Goal: Check status

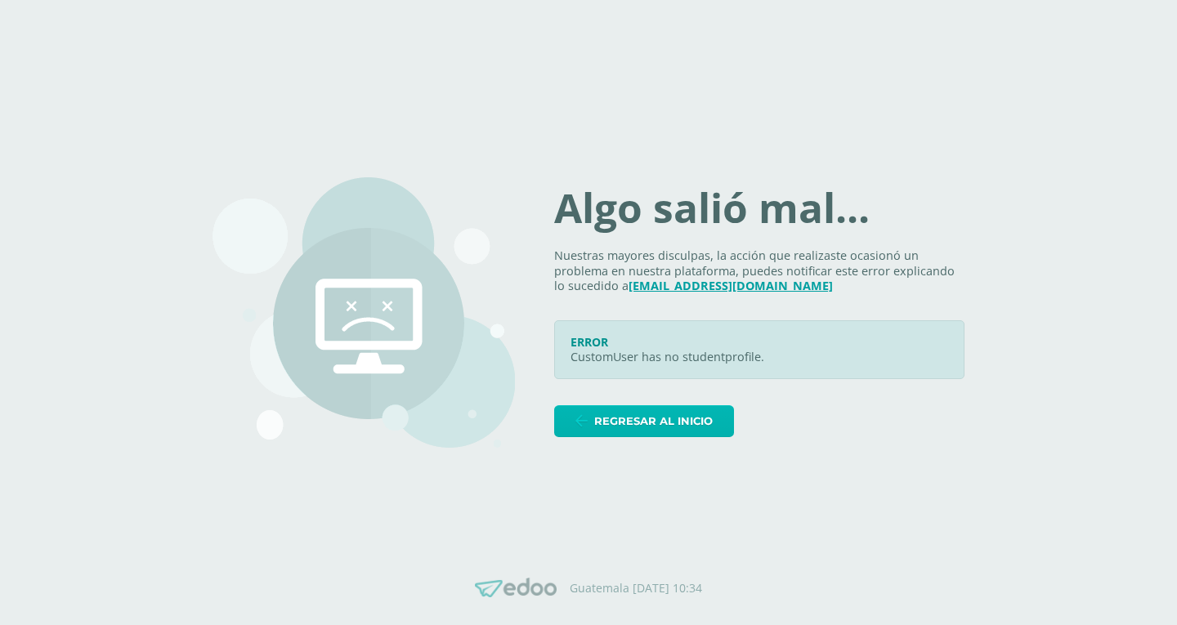
click at [606, 423] on link "Regresar al inicio" at bounding box center [644, 422] width 180 height 32
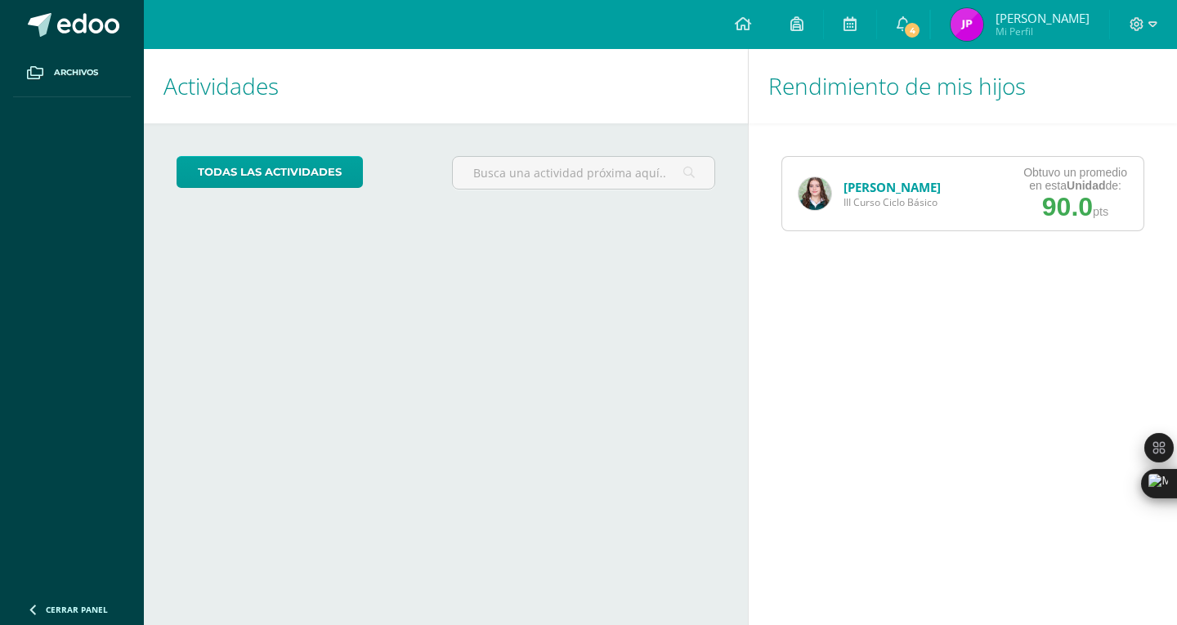
click at [865, 193] on link "[PERSON_NAME]" at bounding box center [892, 187] width 97 height 16
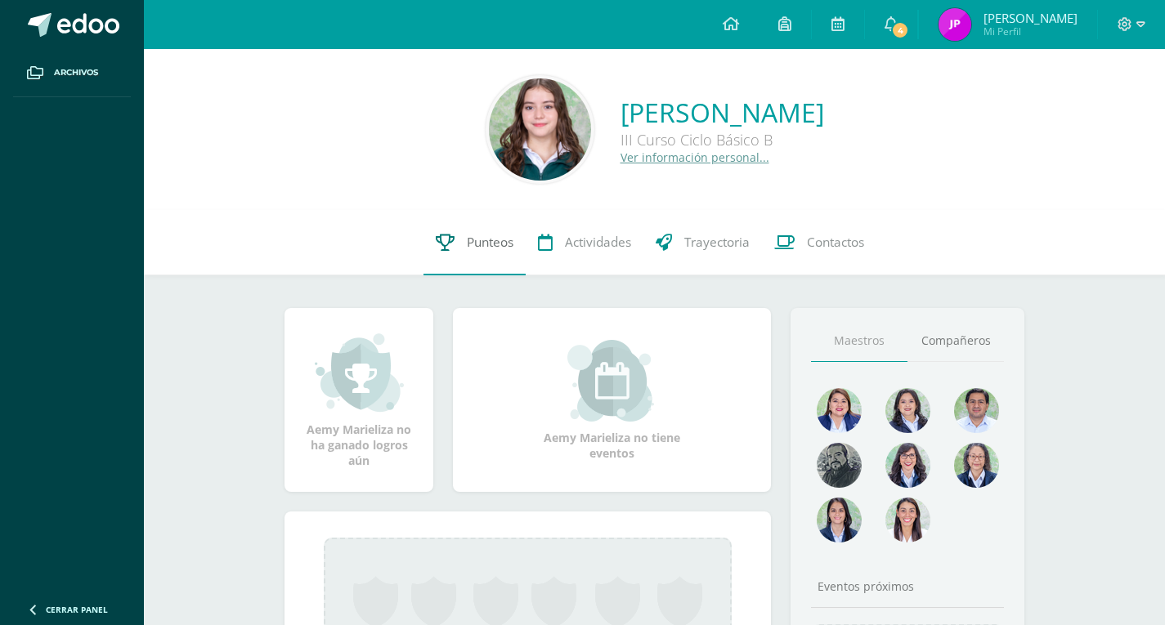
click at [463, 240] on link "Punteos" at bounding box center [475, 242] width 102 height 65
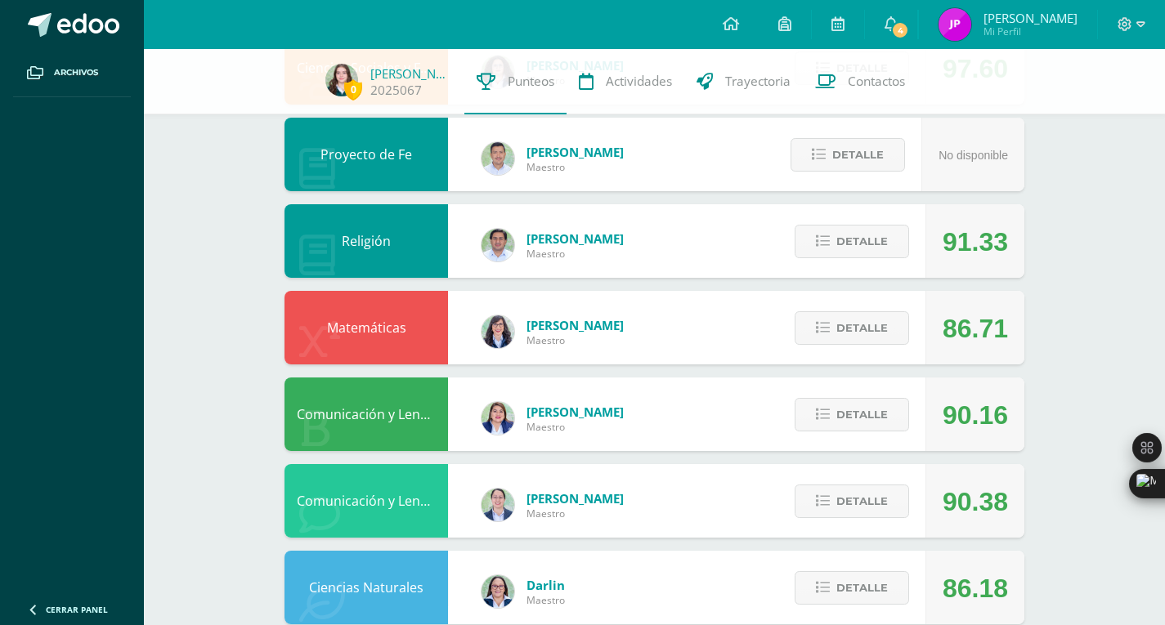
scroll to position [509, 0]
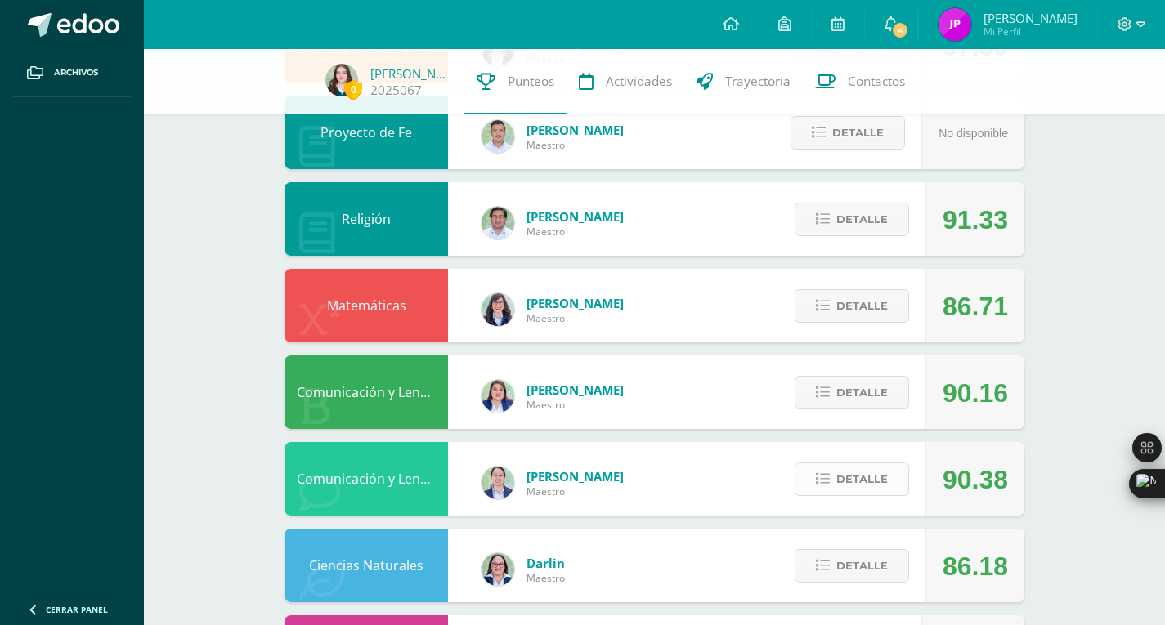
click at [902, 477] on button "Detalle" at bounding box center [852, 480] width 114 height 34
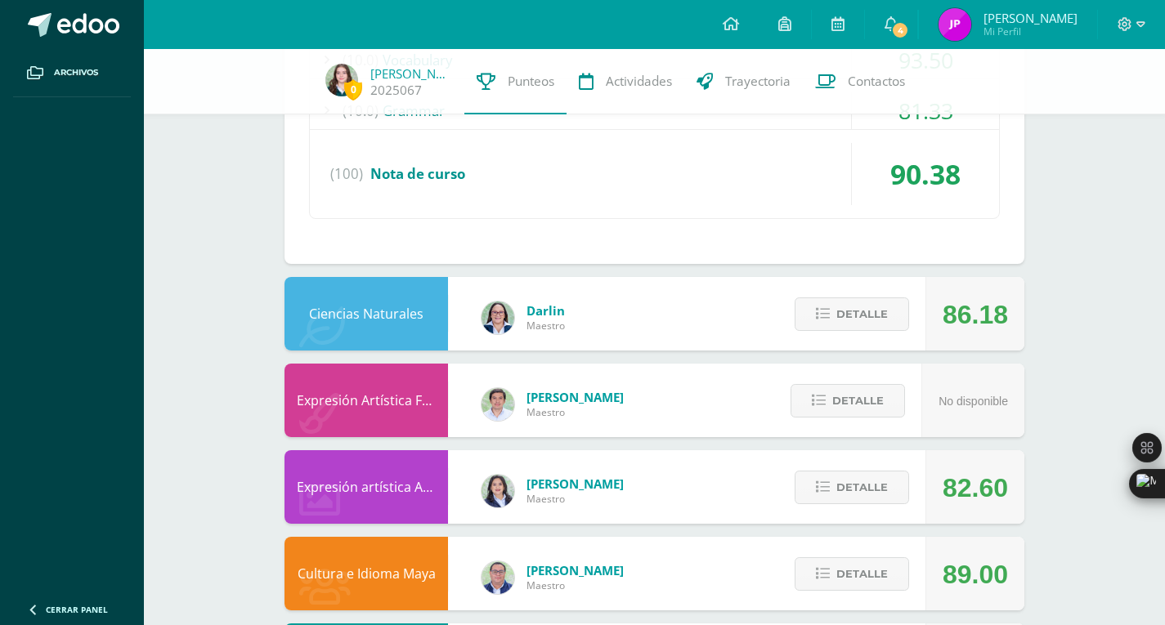
scroll to position [1431, 0]
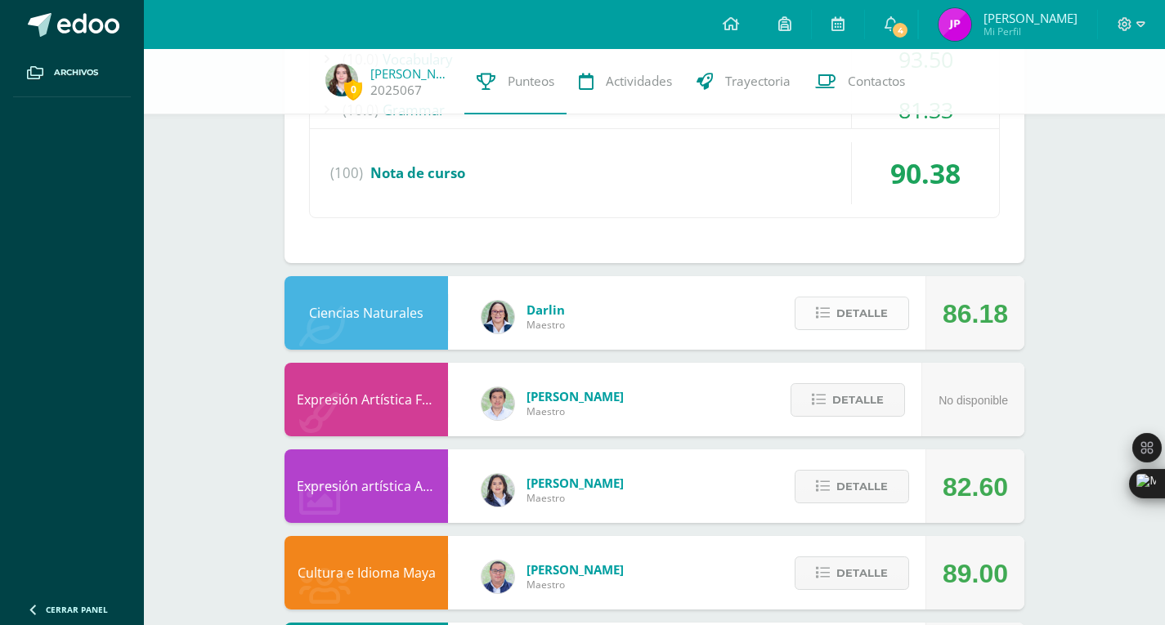
click at [845, 320] on span "Detalle" at bounding box center [862, 313] width 52 height 30
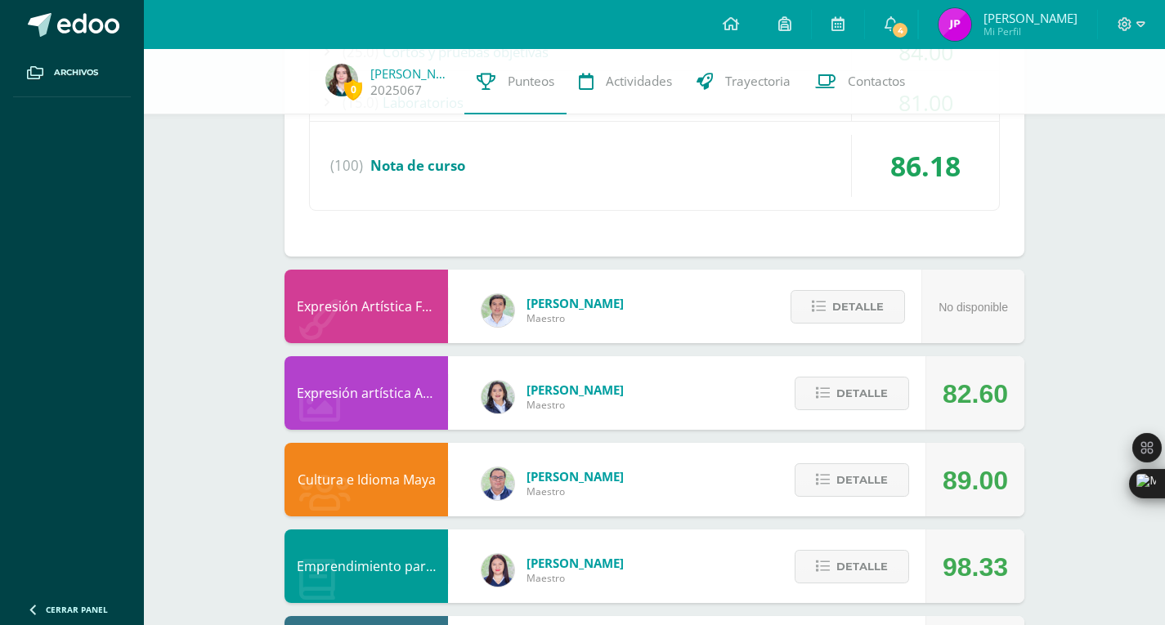
scroll to position [2139, 0]
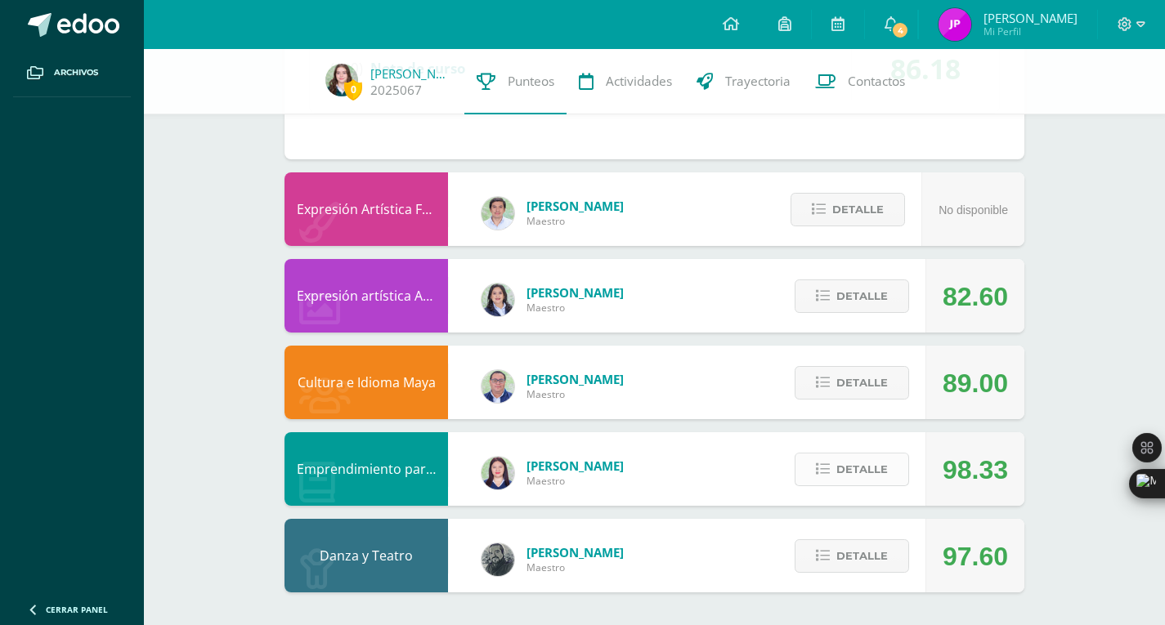
click at [827, 467] on icon at bounding box center [823, 470] width 14 height 14
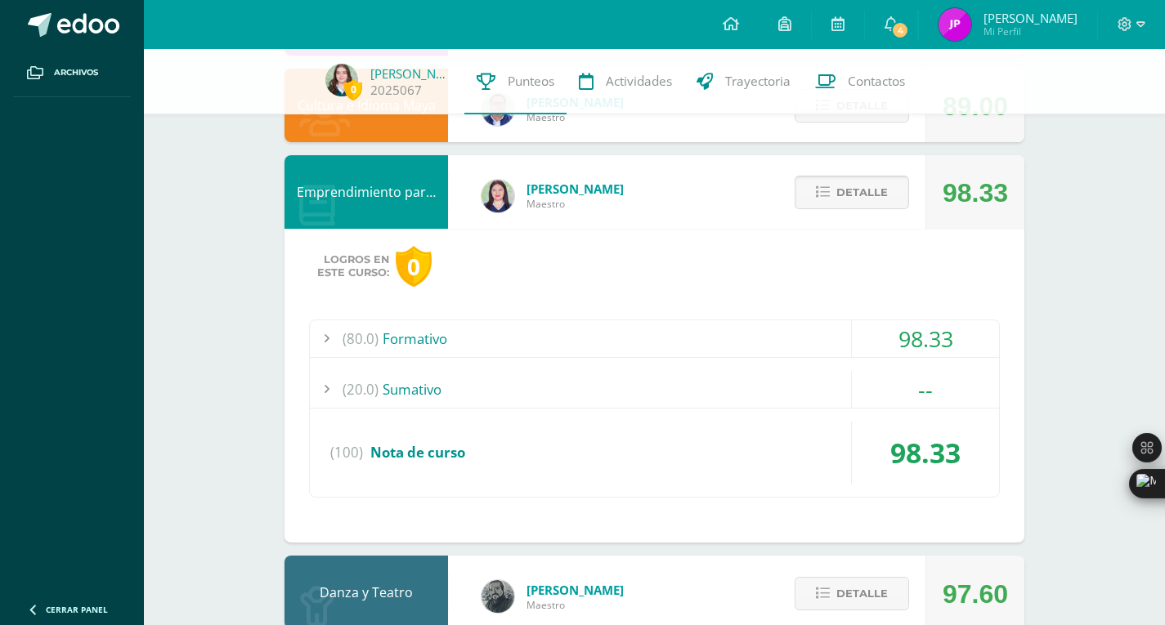
scroll to position [2454, 0]
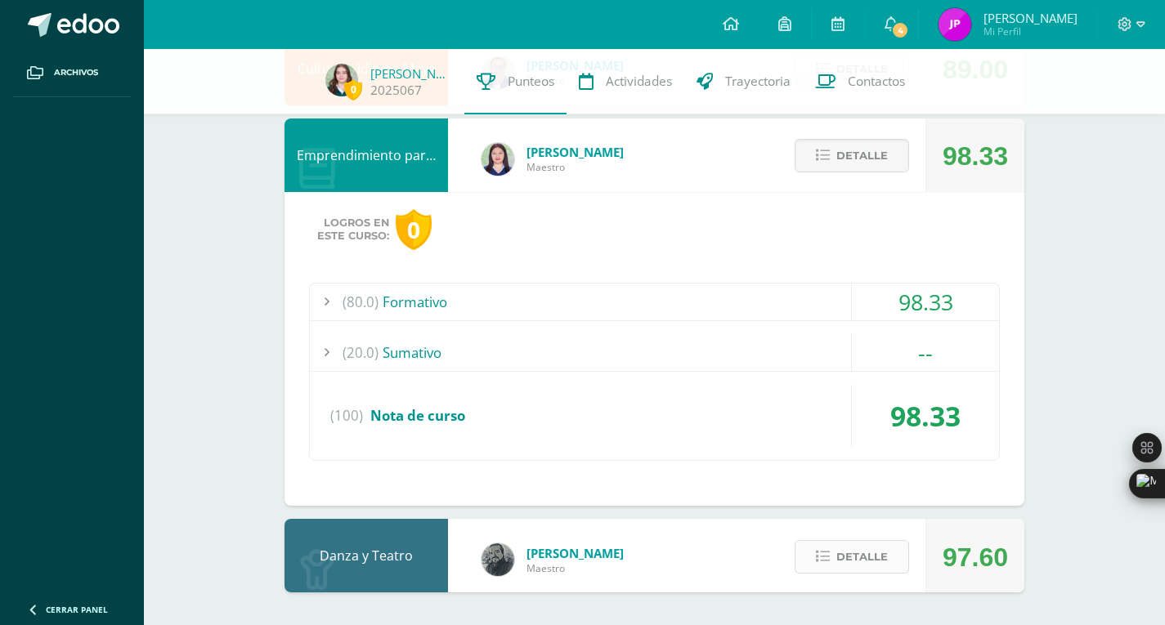
click at [845, 567] on span "Detalle" at bounding box center [862, 557] width 52 height 30
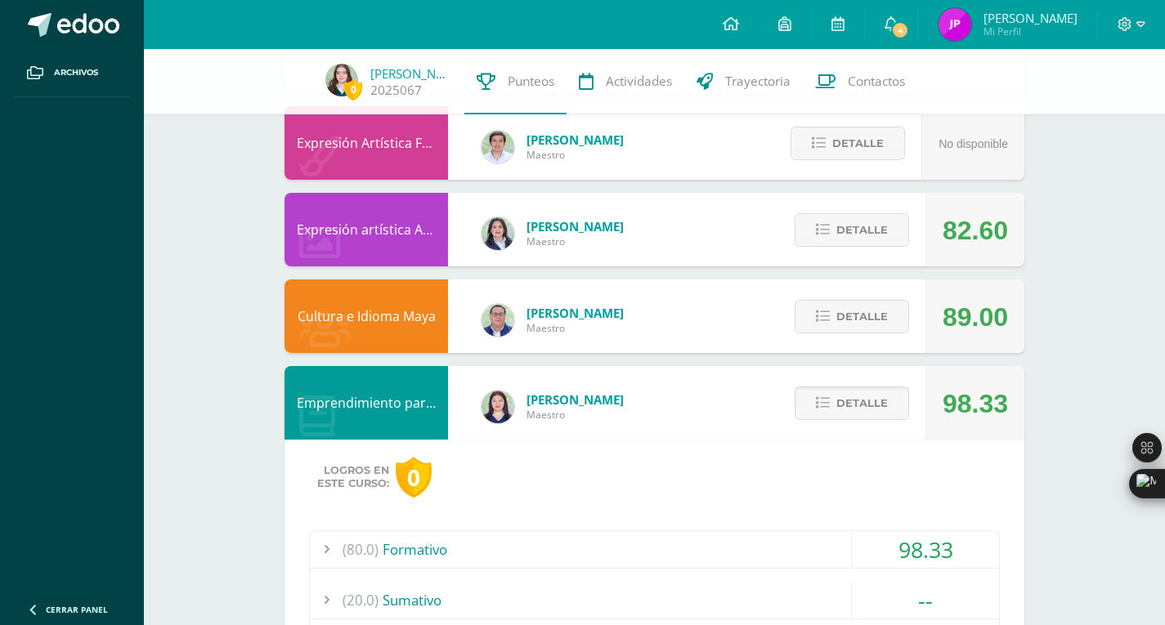
scroll to position [2200, 0]
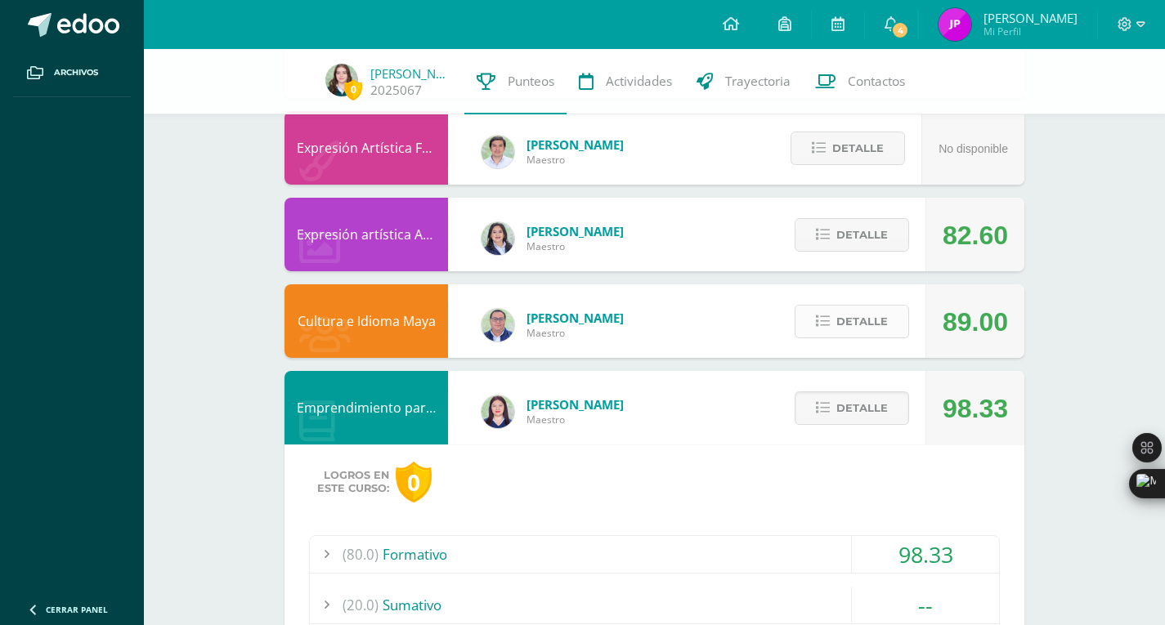
click at [863, 317] on span "Detalle" at bounding box center [862, 322] width 52 height 30
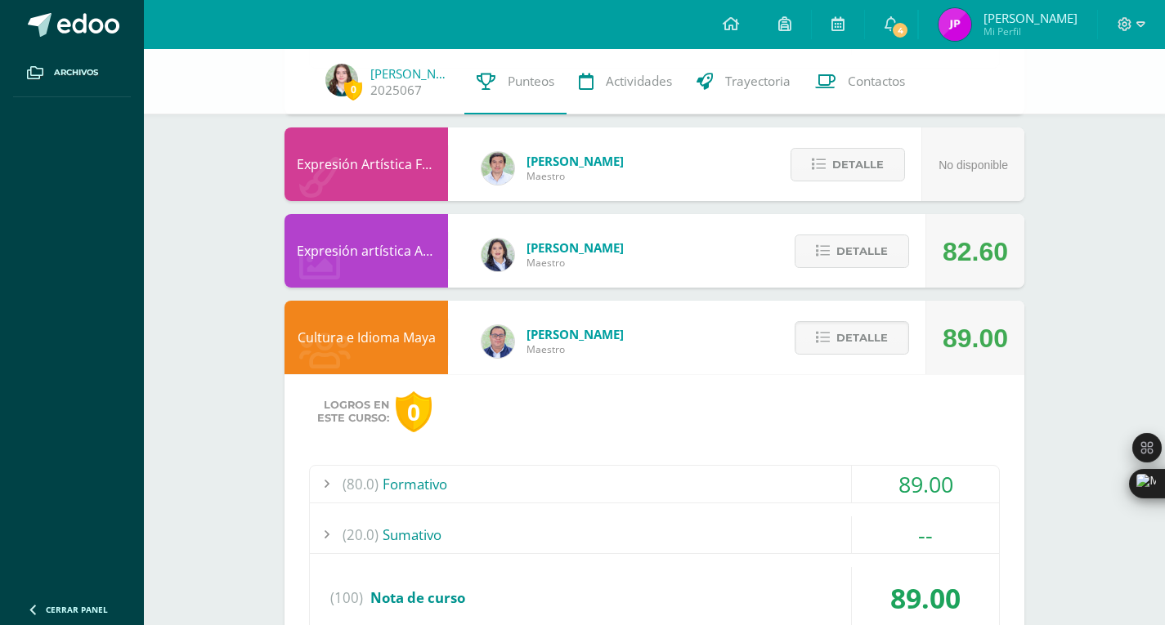
scroll to position [2183, 0]
click at [872, 249] on span "Detalle" at bounding box center [862, 252] width 52 height 30
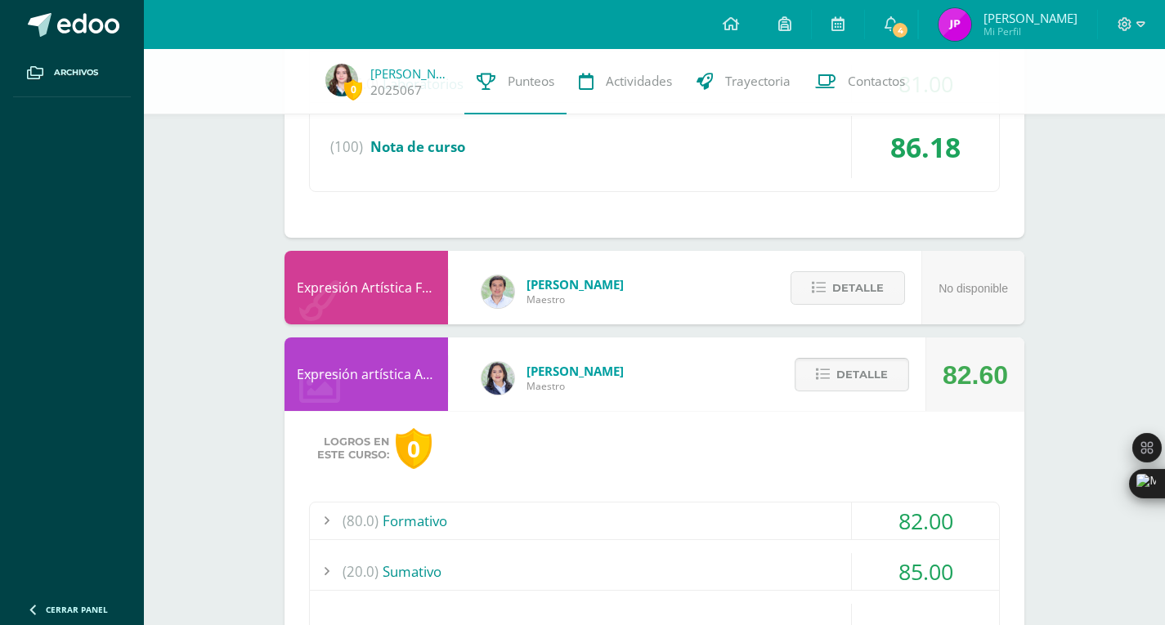
scroll to position [2051, 0]
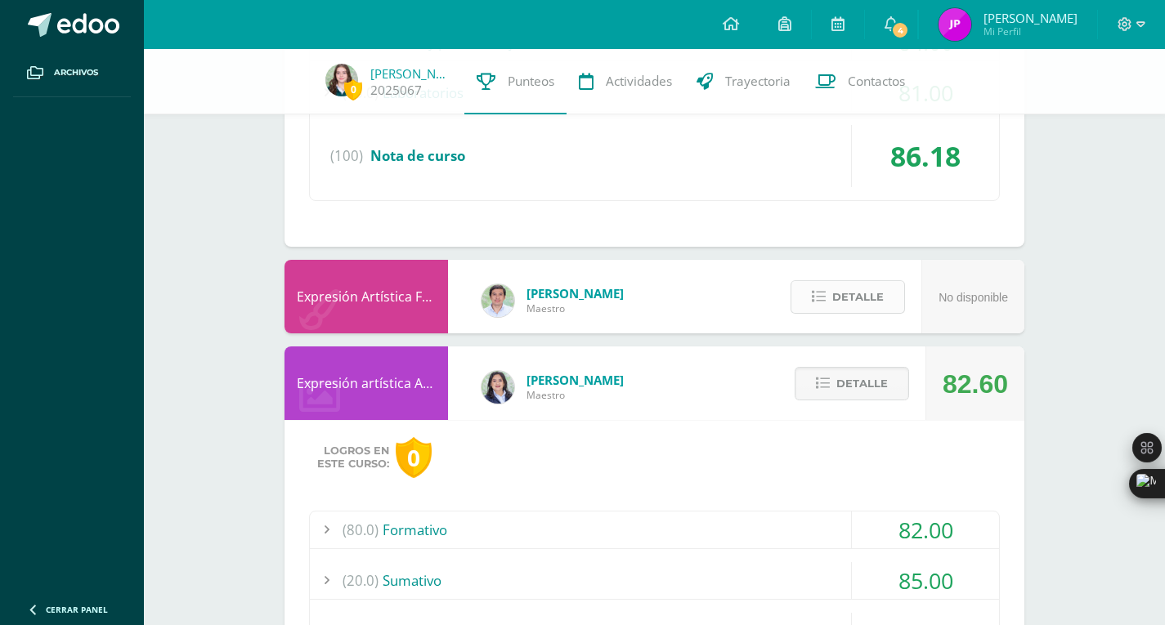
click at [845, 299] on span "Detalle" at bounding box center [858, 297] width 52 height 30
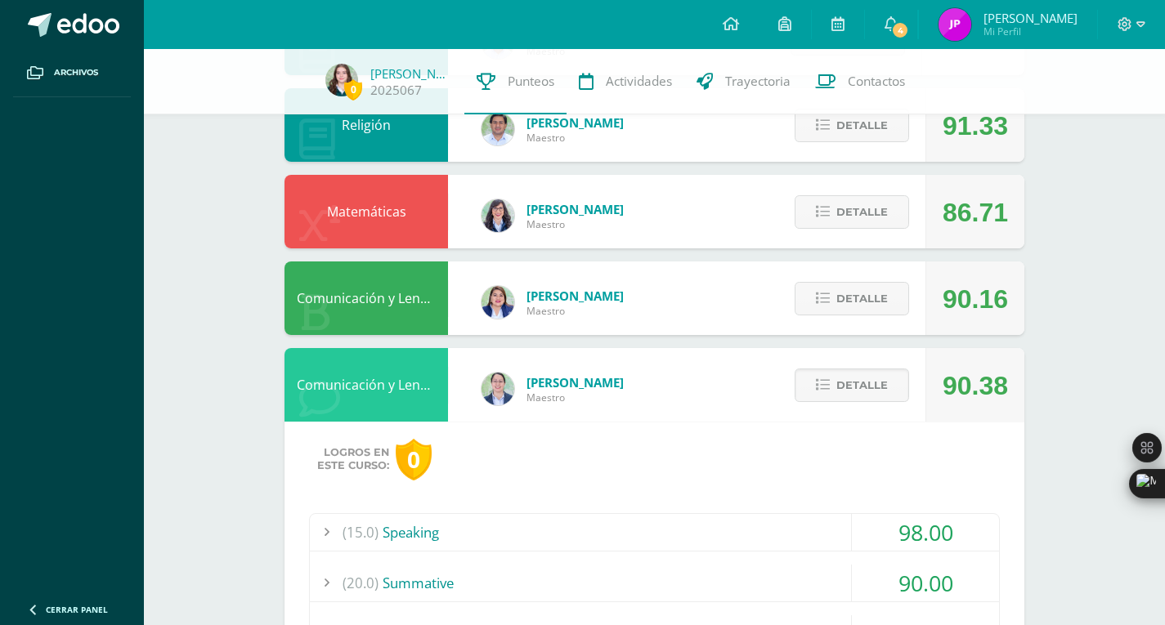
scroll to position [558, 0]
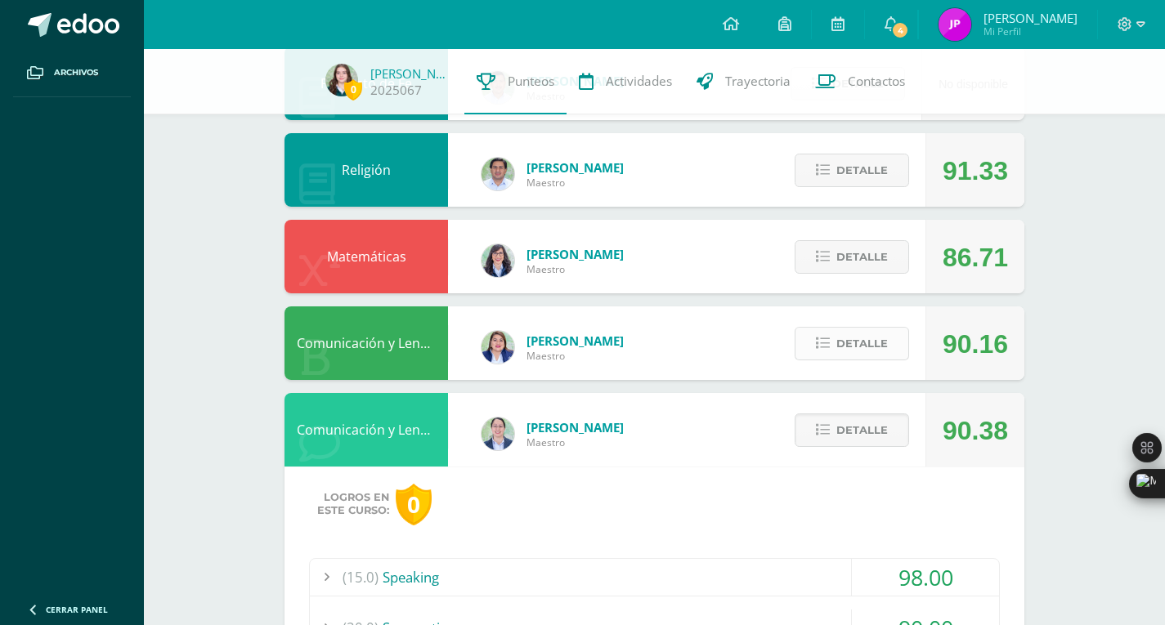
click at [876, 344] on span "Detalle" at bounding box center [862, 344] width 52 height 30
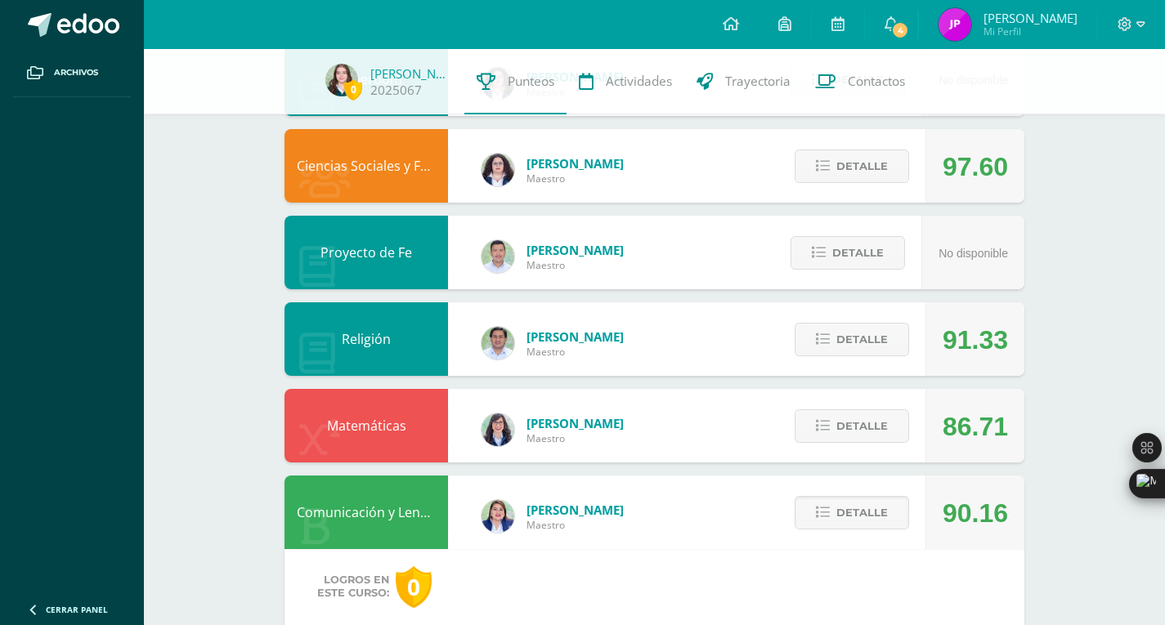
scroll to position [378, 0]
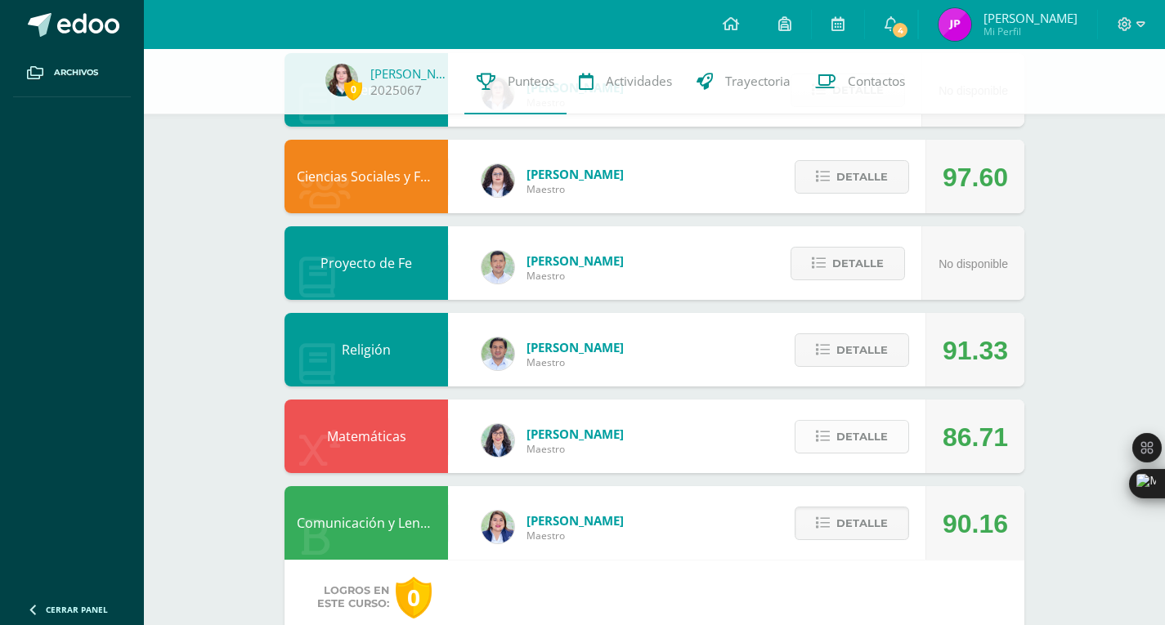
click at [833, 441] on button "Detalle" at bounding box center [852, 437] width 114 height 34
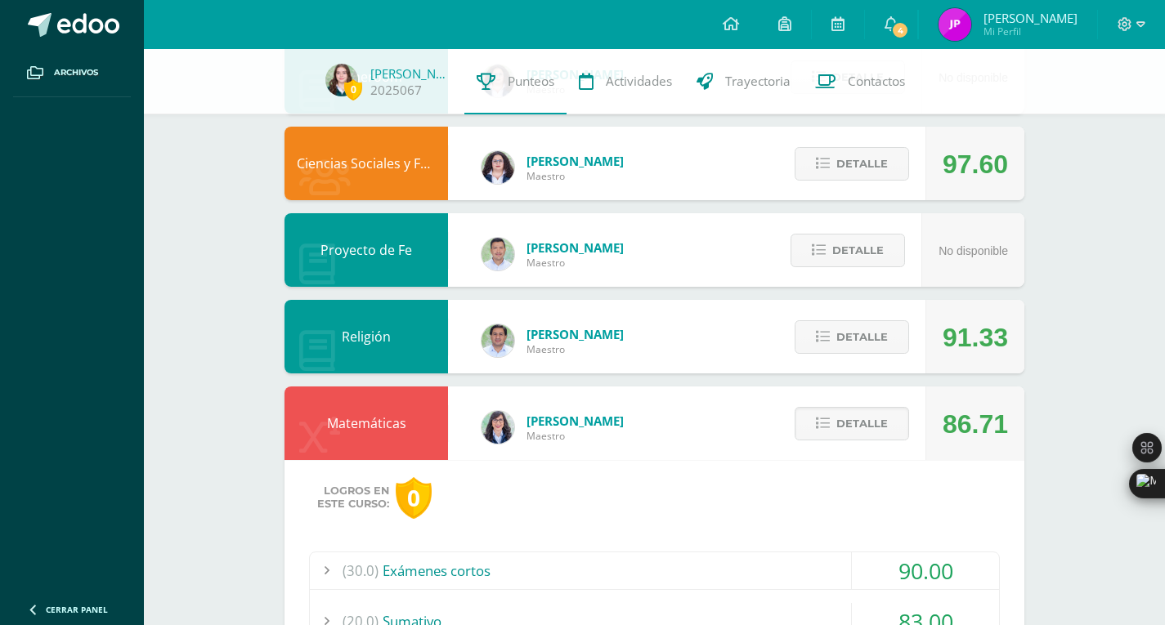
scroll to position [388, 0]
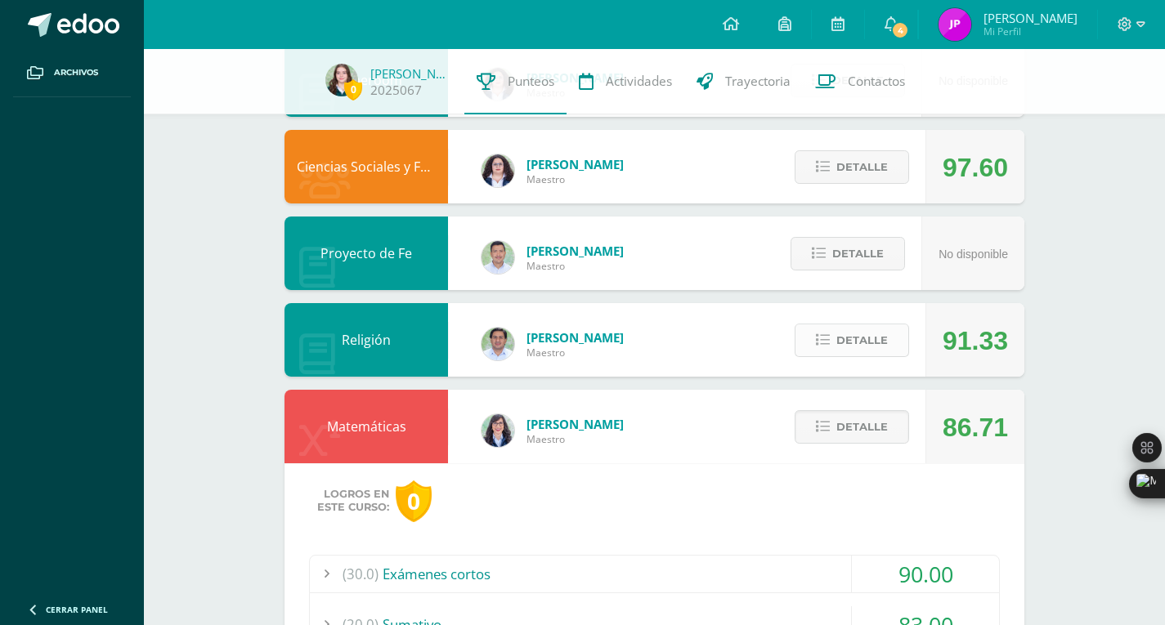
click at [881, 334] on span "Detalle" at bounding box center [862, 340] width 52 height 30
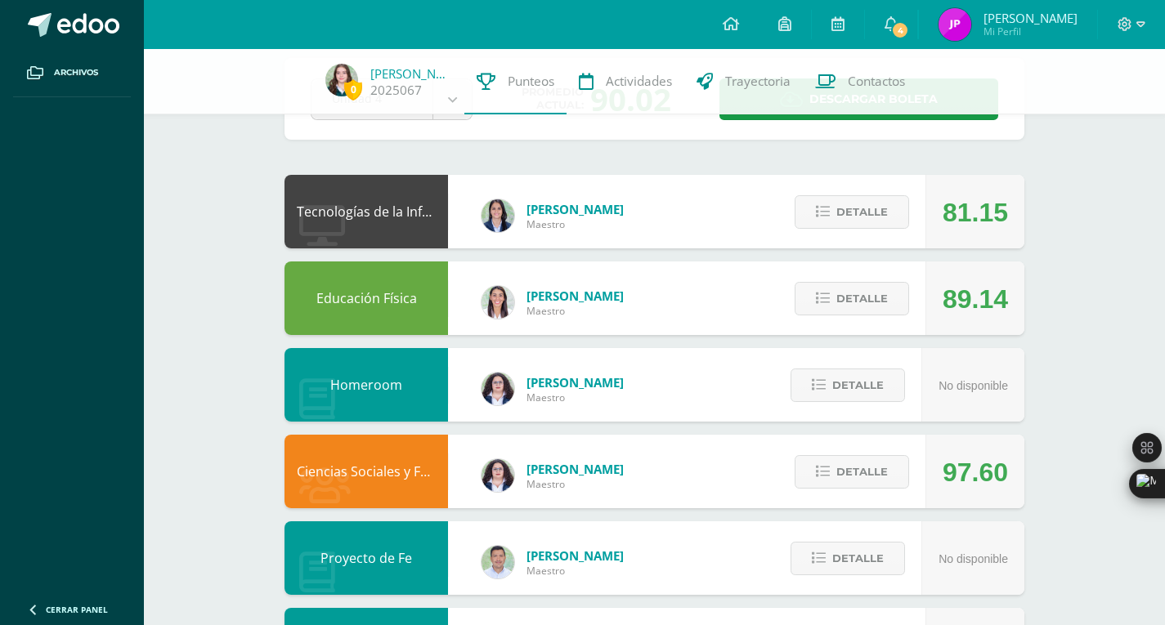
scroll to position [82, 0]
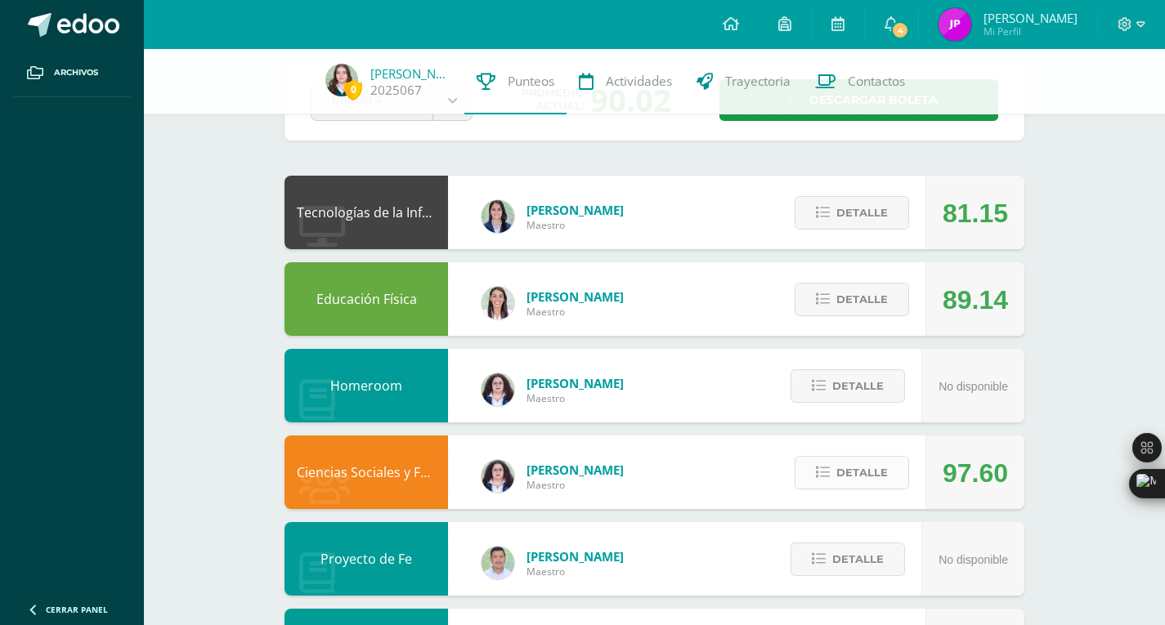
click at [818, 473] on icon at bounding box center [823, 473] width 14 height 14
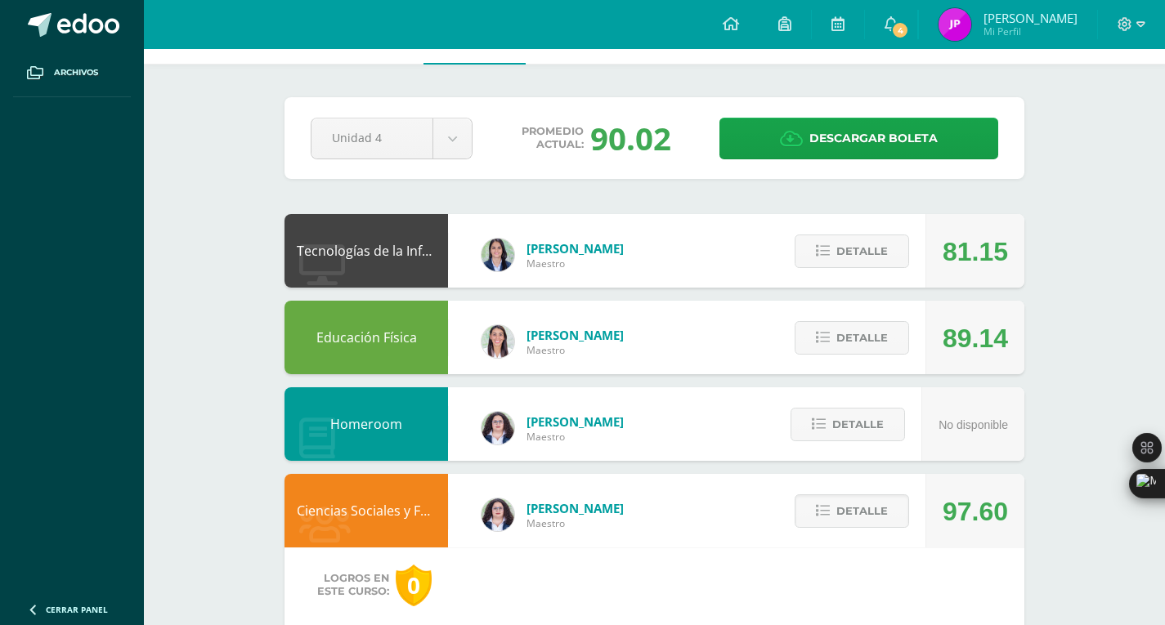
scroll to position [0, 0]
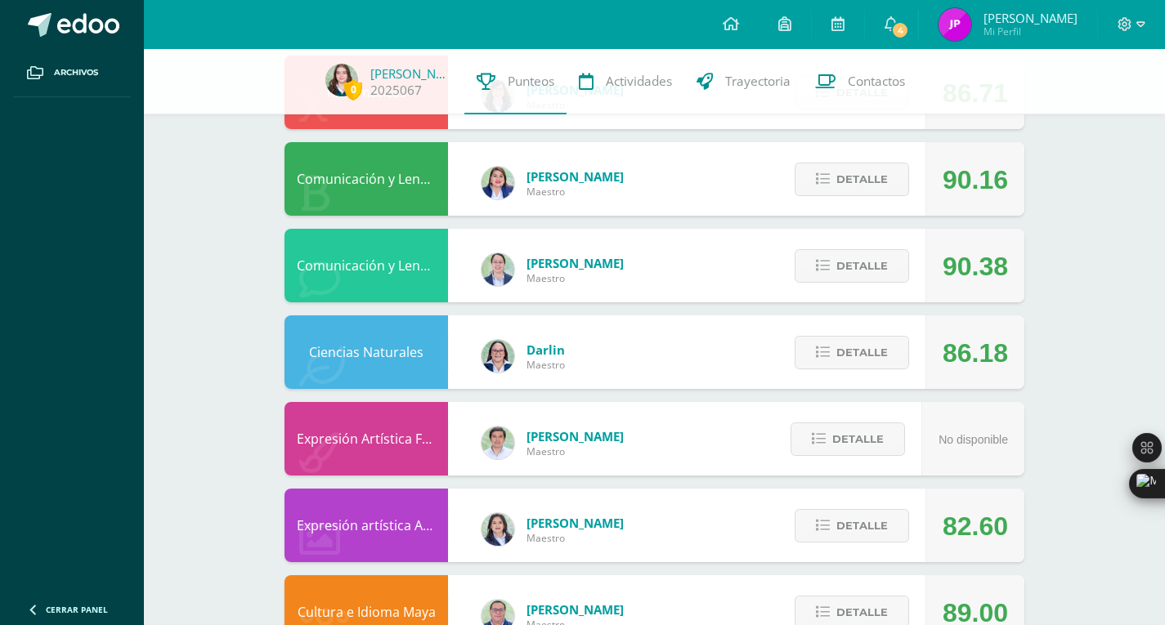
scroll to position [839, 0]
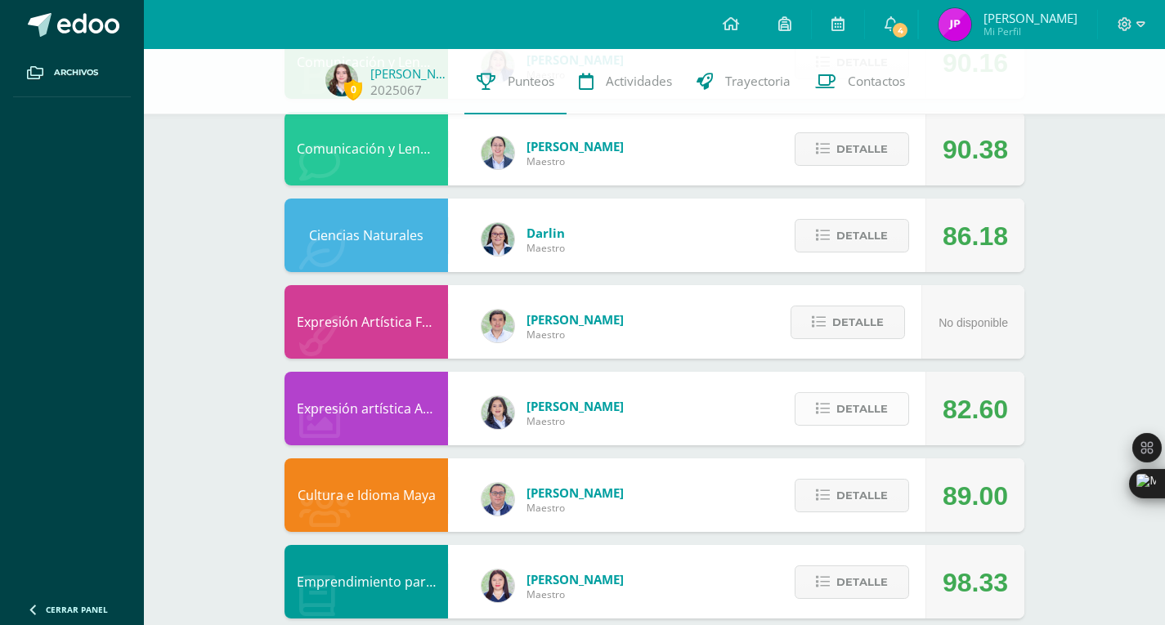
click at [872, 418] on span "Detalle" at bounding box center [862, 409] width 52 height 30
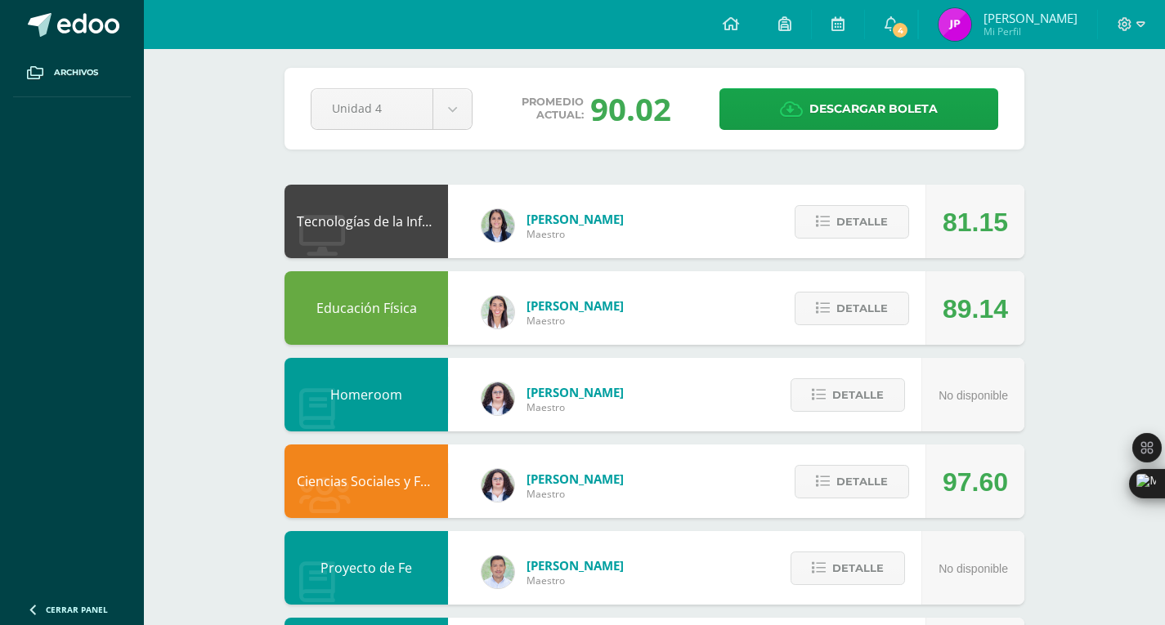
scroll to position [0, 0]
